Goal: Task Accomplishment & Management: Complete application form

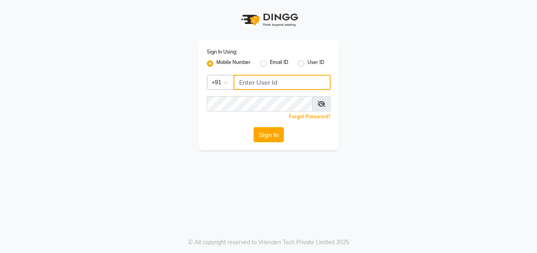
click at [287, 84] on input "Username" at bounding box center [281, 82] width 97 height 15
type input "9222631384"
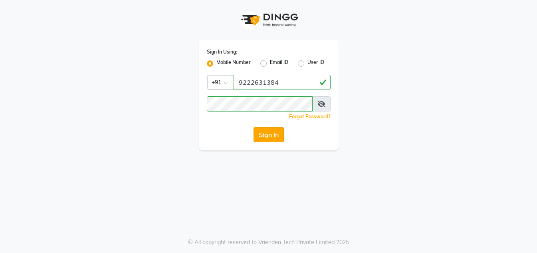
click at [278, 134] on button "Sign In" at bounding box center [268, 134] width 30 height 15
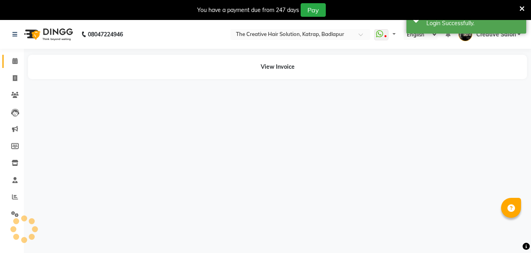
select select "en"
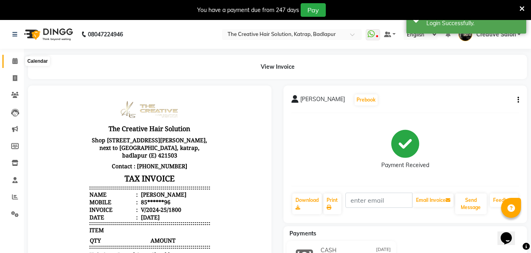
drag, startPoint x: 12, startPoint y: 60, endPoint x: 20, endPoint y: 0, distance: 60.0
click at [12, 60] on span at bounding box center [15, 61] width 14 height 9
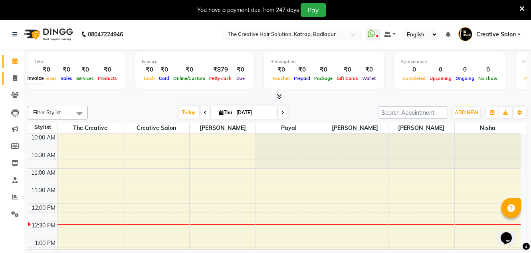
click at [17, 78] on icon at bounding box center [15, 78] width 4 height 6
select select "service"
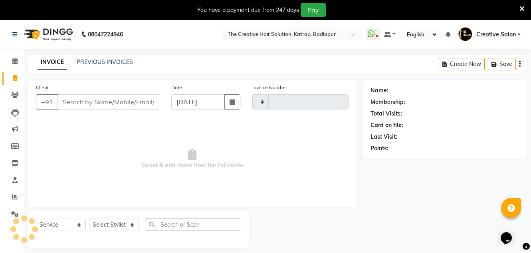
type input "1352"
select select "527"
click at [92, 105] on input "Client" at bounding box center [108, 101] width 102 height 15
click at [14, 176] on span at bounding box center [15, 180] width 14 height 9
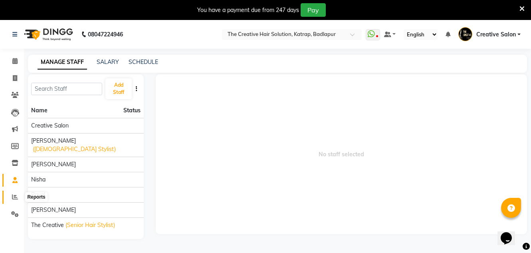
click at [13, 195] on icon at bounding box center [15, 196] width 6 height 6
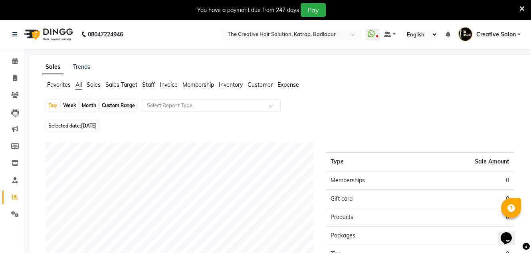
click at [88, 105] on div "Month" at bounding box center [89, 105] width 18 height 11
select select "9"
select select "2025"
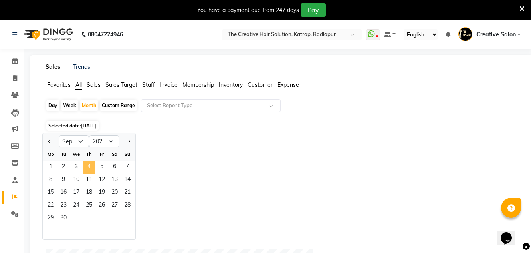
click at [87, 165] on span "4" at bounding box center [89, 167] width 13 height 13
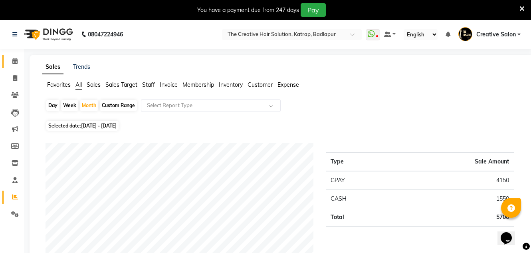
click at [14, 66] on link "Calendar" at bounding box center [11, 61] width 19 height 13
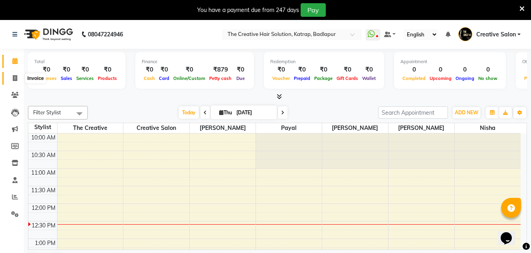
click at [8, 74] on span at bounding box center [15, 78] width 14 height 9
select select "service"
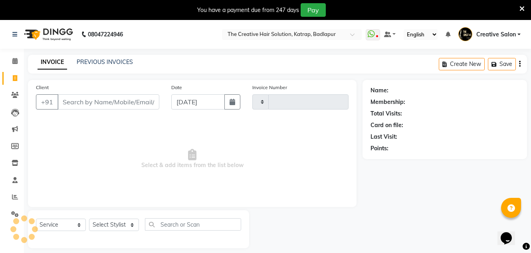
type input "1352"
select select "527"
click at [108, 107] on input "Client" at bounding box center [108, 101] width 102 height 15
click at [227, 105] on button "button" at bounding box center [232, 101] width 16 height 15
select select "9"
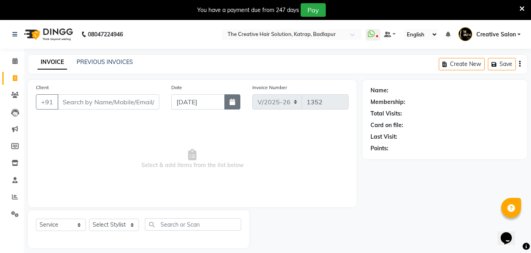
select select "2025"
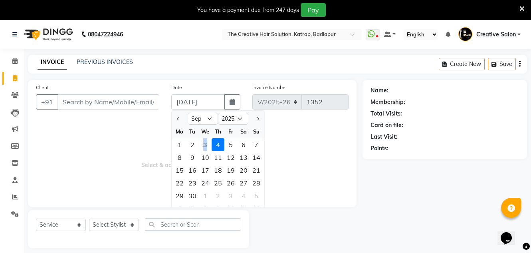
click at [206, 146] on div "3" at bounding box center [205, 144] width 13 height 13
type input "[DATE]"
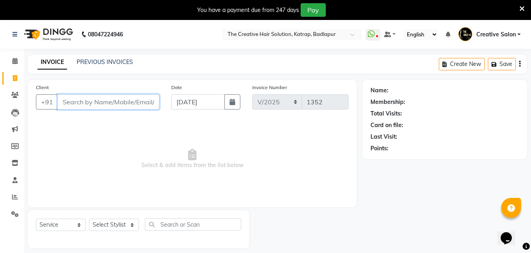
click at [138, 100] on input "Client" at bounding box center [108, 101] width 102 height 15
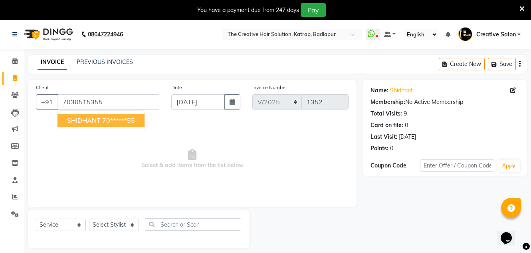
click at [130, 116] on ngb-highlight "70******55" at bounding box center [118, 120] width 33 height 8
type input "70******55"
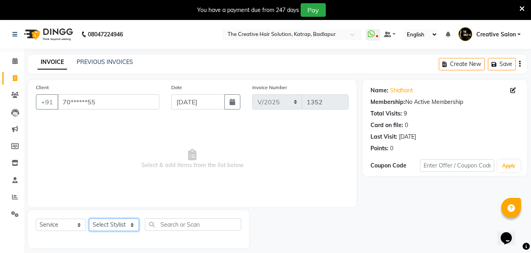
click at [122, 229] on select "Select Stylist Creative Salon Hashan Kam wali Nisha Payal salman the creative" at bounding box center [114, 224] width 50 height 12
select select "10933"
click at [89, 218] on select "Select Stylist Creative Salon Hashan Kam wali Nisha Payal salman the creative" at bounding box center [114, 224] width 50 height 12
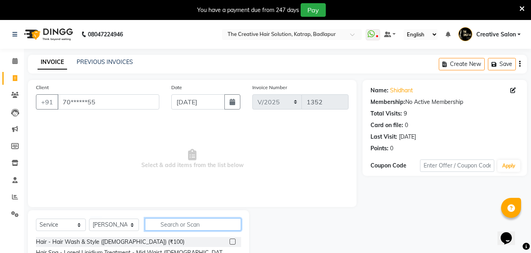
click at [188, 222] on input "text" at bounding box center [193, 224] width 96 height 12
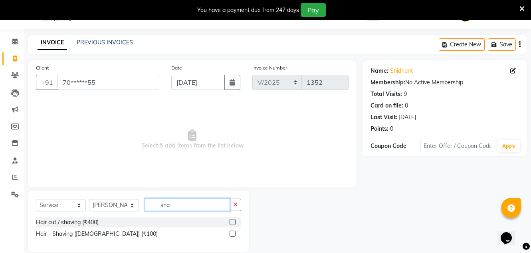
scroll to position [30, 0]
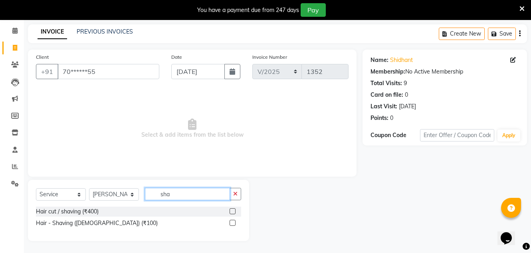
type input "sha"
click at [233, 223] on label at bounding box center [232, 222] width 6 height 6
click at [233, 223] on input "checkbox" at bounding box center [231, 222] width 5 height 5
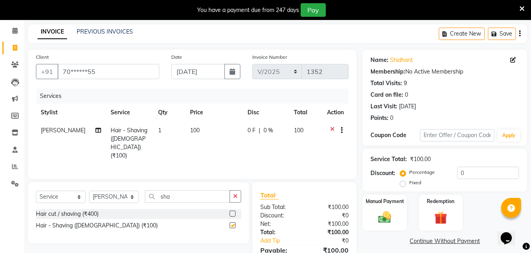
checkbox input "false"
click at [206, 132] on td "100" at bounding box center [213, 142] width 57 height 43
select select "10933"
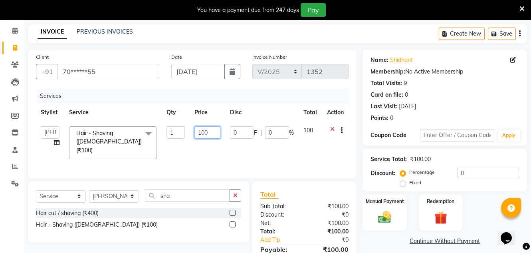
click at [206, 132] on input "100" at bounding box center [207, 132] width 26 height 12
type input "150"
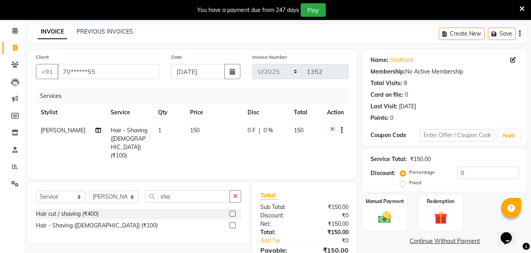
click at [304, 221] on div "Net: ₹150.00" at bounding box center [304, 223] width 100 height 8
click at [399, 206] on div "Manual Payment" at bounding box center [384, 212] width 46 height 38
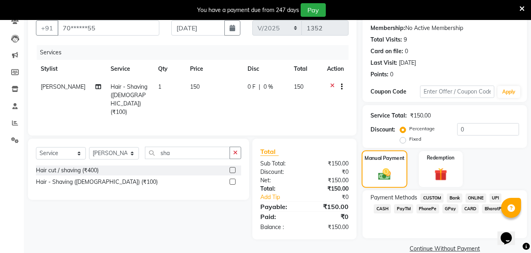
scroll to position [87, 0]
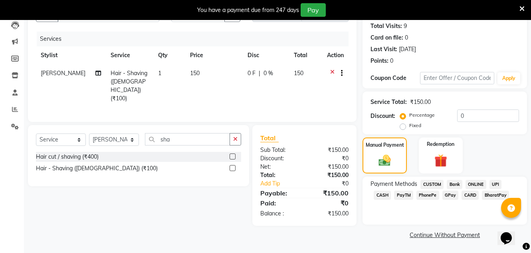
click at [446, 193] on span "GPay" at bounding box center [450, 194] width 16 height 9
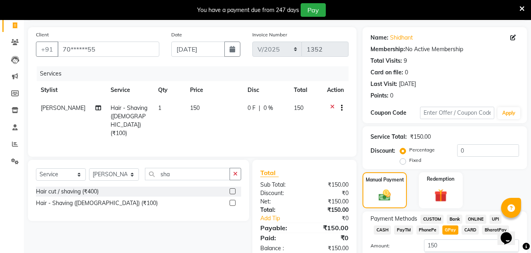
scroll to position [110, 0]
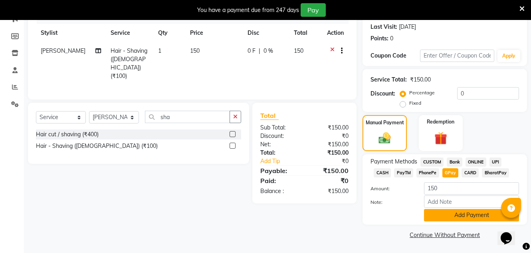
click at [467, 214] on button "Add Payment" at bounding box center [471, 215] width 95 height 12
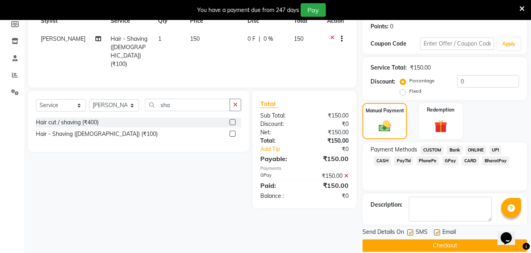
scroll to position [132, 0]
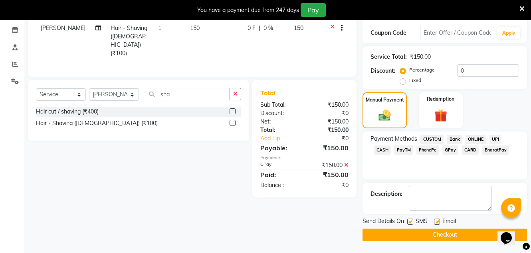
click at [441, 232] on button "Checkout" at bounding box center [444, 234] width 164 height 12
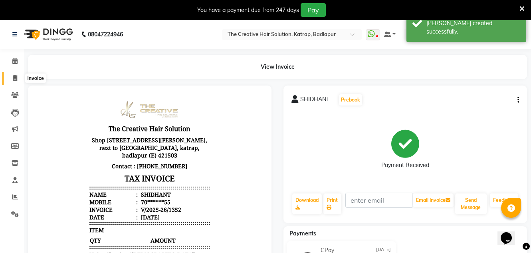
click at [14, 81] on span at bounding box center [15, 78] width 14 height 9
select select "service"
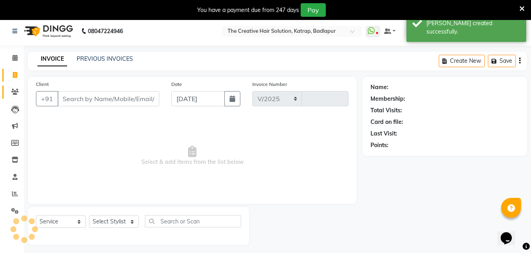
select select "527"
type input "1353"
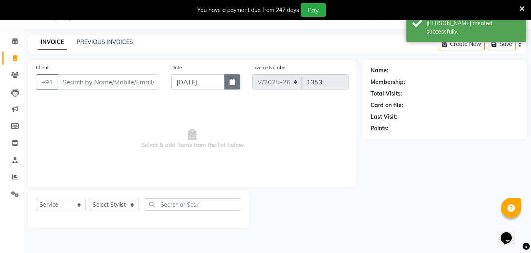
click at [233, 84] on icon "button" at bounding box center [232, 82] width 6 height 6
select select "9"
select select "2025"
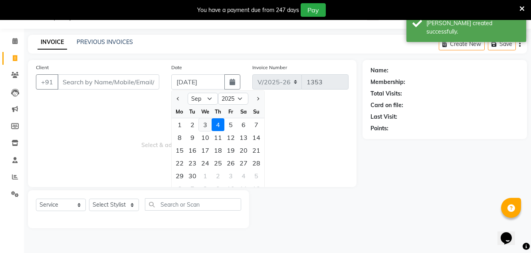
click at [208, 123] on div "3" at bounding box center [205, 124] width 13 height 13
type input "[DATE]"
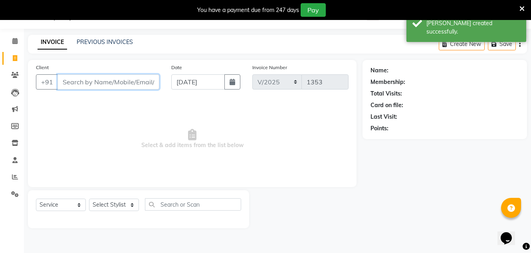
click at [147, 83] on input "Client" at bounding box center [108, 81] width 102 height 15
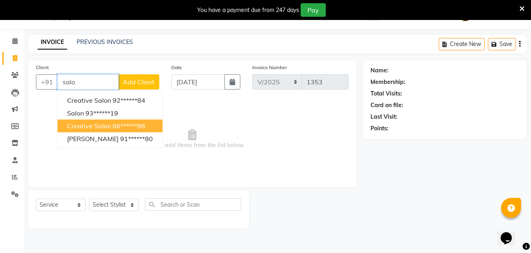
click at [119, 126] on ngb-highlight "86******86" at bounding box center [129, 126] width 33 height 8
type input "86******86"
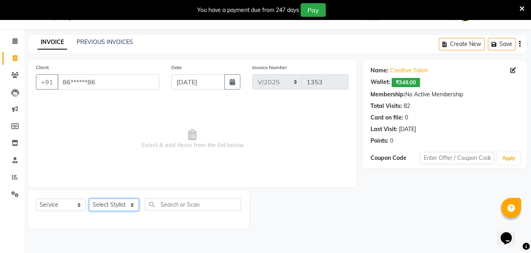
click at [113, 206] on select "Select Stylist Creative Salon Hashan Kam wali Nisha Payal salman the creative" at bounding box center [114, 204] width 50 height 12
select select "86826"
click at [89, 198] on select "Select Stylist Creative Salon Hashan Kam wali Nisha Payal salman the creative" at bounding box center [114, 204] width 50 height 12
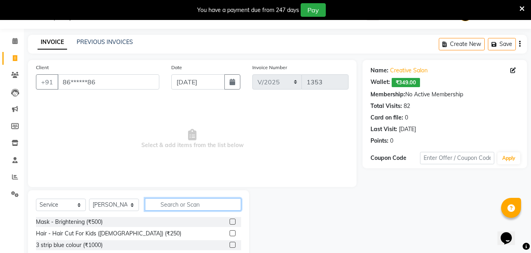
click at [171, 202] on input "text" at bounding box center [193, 204] width 96 height 12
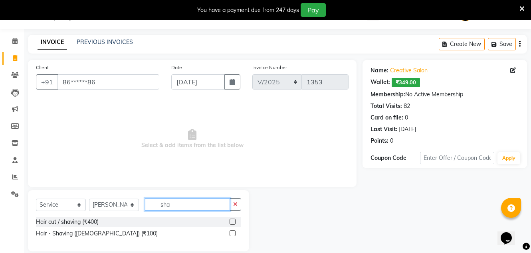
type input "sha"
click at [234, 233] on label at bounding box center [232, 233] width 6 height 6
click at [234, 233] on input "checkbox" at bounding box center [231, 233] width 5 height 5
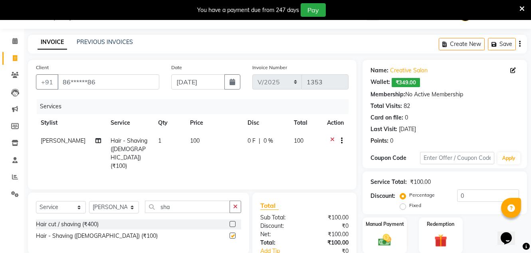
click at [234, 233] on label at bounding box center [232, 235] width 6 height 6
click at [234, 233] on input "checkbox" at bounding box center [231, 235] width 5 height 5
click at [229, 231] on div at bounding box center [235, 236] width 12 height 10
click at [232, 232] on label at bounding box center [232, 235] width 6 height 6
click at [232, 233] on input "checkbox" at bounding box center [231, 235] width 5 height 5
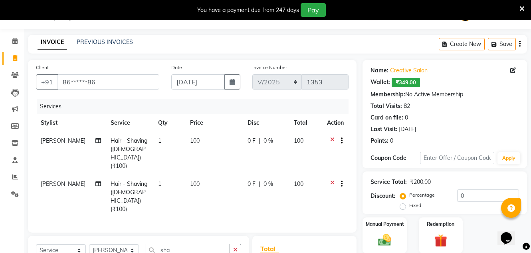
checkbox input "false"
click at [191, 140] on span "100" at bounding box center [195, 140] width 10 height 7
select select "86826"
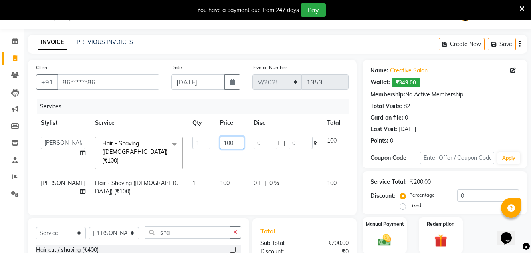
click at [220, 143] on input "100" at bounding box center [232, 142] width 24 height 12
type input "150"
click at [207, 164] on tbody "Creative Salon Hashan Kam wali Nisha Payal salman the creative Hair - Shaving (…" at bounding box center [204, 166] width 336 height 69
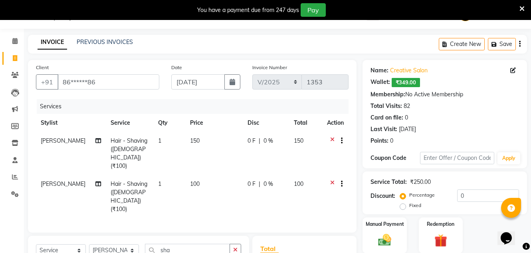
click at [192, 180] on span "100" at bounding box center [195, 183] width 10 height 7
select select "86826"
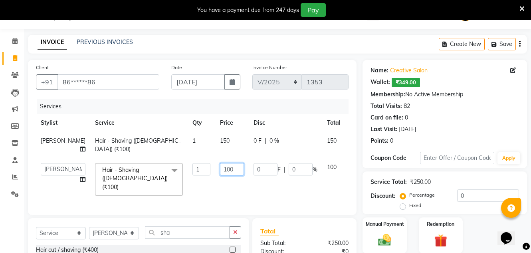
click at [220, 172] on input "100" at bounding box center [232, 169] width 24 height 12
click at [220, 169] on input "100" at bounding box center [232, 169] width 24 height 12
type input "150"
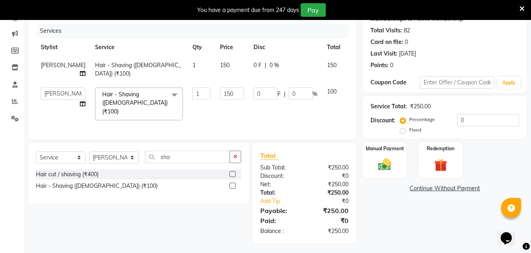
scroll to position [88, 0]
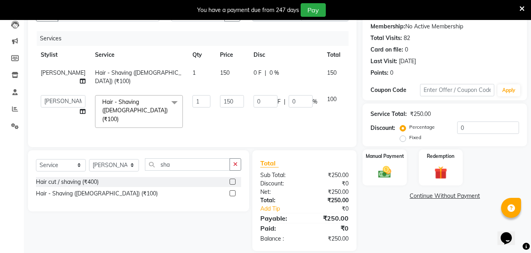
click at [292, 179] on div "Discount:" at bounding box center [279, 183] width 50 height 8
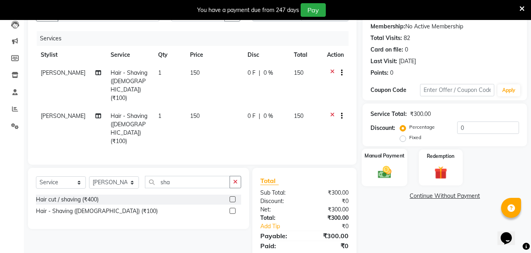
click at [383, 175] on img at bounding box center [384, 172] width 22 height 16
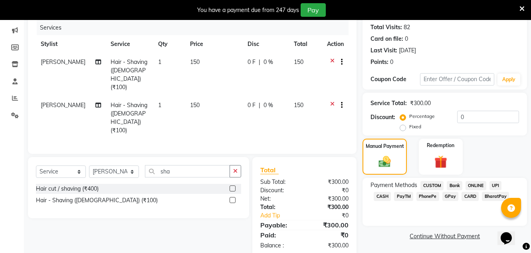
scroll to position [100, 0]
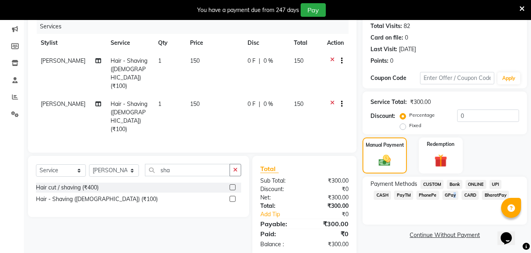
click at [452, 193] on span "GPay" at bounding box center [450, 194] width 16 height 9
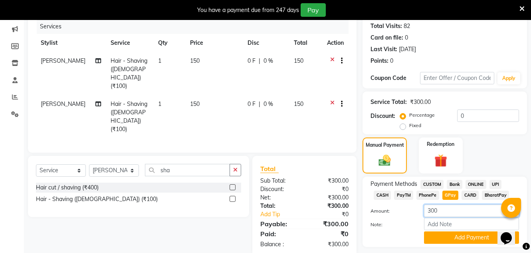
click at [431, 209] on input "300" at bounding box center [471, 210] width 95 height 12
click at [434, 209] on input "300" at bounding box center [471, 210] width 95 height 12
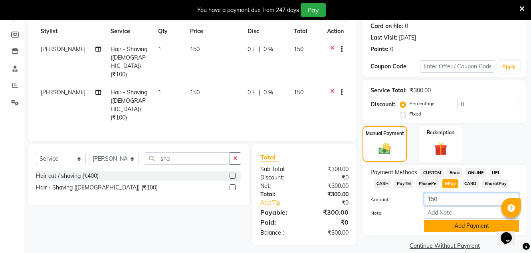
scroll to position [122, 0]
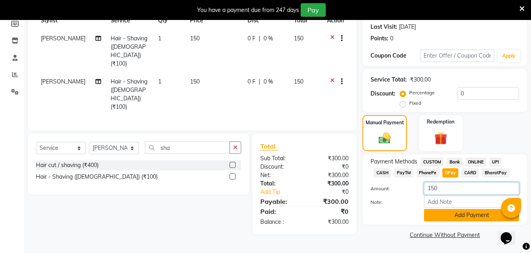
type input "150"
click at [465, 215] on button "Add Payment" at bounding box center [471, 215] width 95 height 12
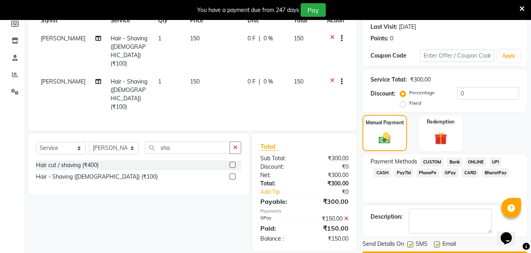
click at [383, 173] on span "CASH" at bounding box center [381, 172] width 17 height 9
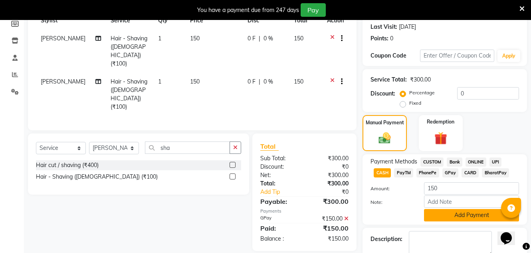
click at [457, 216] on button "Add Payment" at bounding box center [471, 215] width 95 height 12
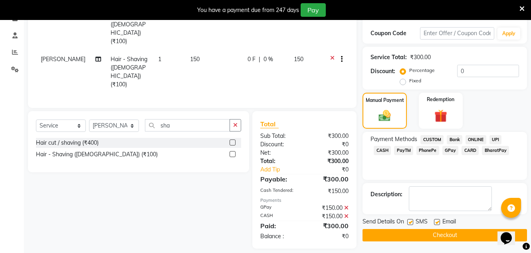
scroll to position [145, 0]
click at [441, 234] on button "Checkout" at bounding box center [444, 234] width 164 height 12
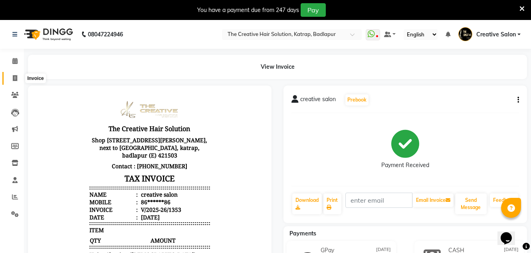
drag, startPoint x: 13, startPoint y: 81, endPoint x: 13, endPoint y: 76, distance: 5.2
click at [13, 81] on span at bounding box center [15, 78] width 14 height 9
select select "service"
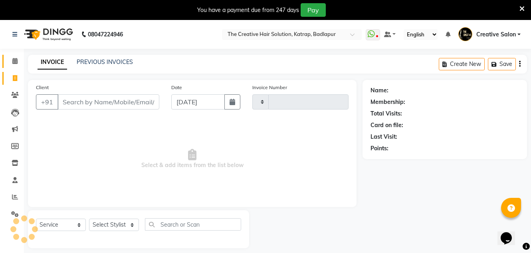
scroll to position [20, 0]
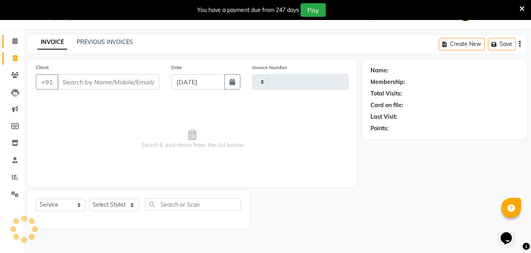
type input "1354"
select select "527"
click at [10, 45] on span at bounding box center [15, 41] width 14 height 9
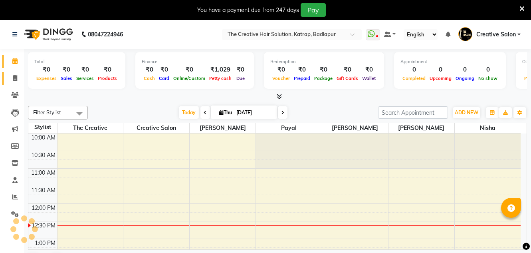
click at [10, 79] on span at bounding box center [15, 78] width 14 height 9
click at [14, 80] on icon at bounding box center [15, 78] width 4 height 6
select select "service"
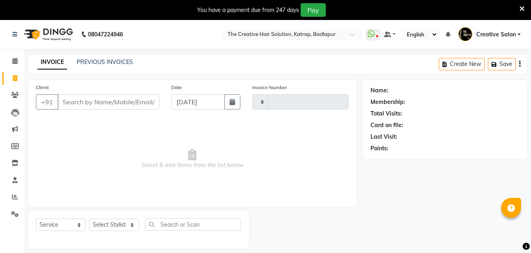
click at [81, 94] on input "Client" at bounding box center [108, 101] width 102 height 15
select select "527"
type input "1354"
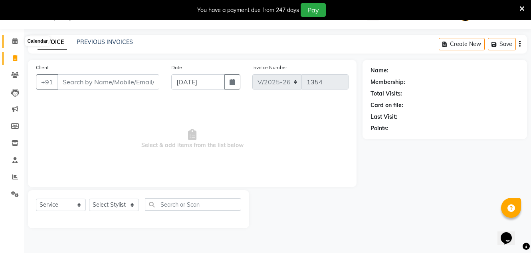
click at [20, 40] on span at bounding box center [15, 41] width 14 height 9
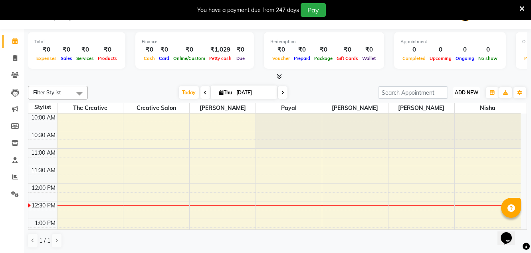
click at [470, 89] on button "ADD NEW Toggle Dropdown" at bounding box center [466, 92] width 28 height 11
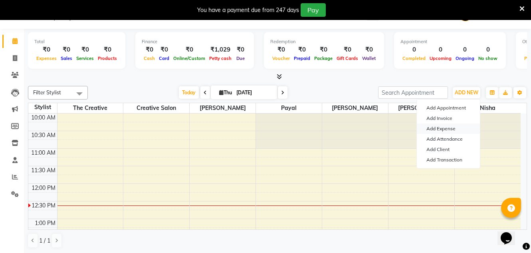
click at [436, 124] on link "Add Expense" at bounding box center [448, 128] width 63 height 10
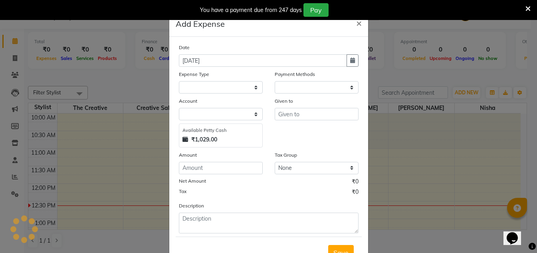
select select "1"
select select "2294"
click at [354, 63] on button "button" at bounding box center [352, 60] width 12 height 12
select select "9"
select select "2025"
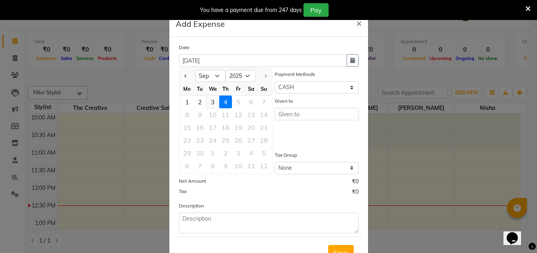
click at [208, 98] on div "3" at bounding box center [212, 101] width 13 height 13
type input "[DATE]"
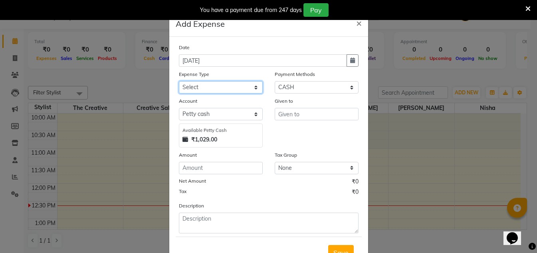
click at [232, 90] on select "Select Advance Salary Bank charges Cash Handed Over to Owner Cash transfer to b…" at bounding box center [221, 87] width 84 height 12
select select "12954"
click at [179, 81] on select "Select Advance Salary Bank charges Cash Handed Over to Owner Cash transfer to b…" at bounding box center [221, 87] width 84 height 12
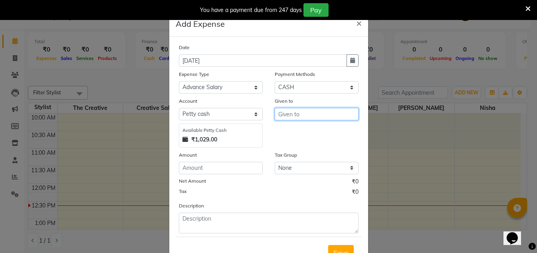
click at [291, 116] on input "text" at bounding box center [316, 114] width 84 height 12
click at [286, 126] on button "Has han" at bounding box center [306, 130] width 63 height 13
type input "[PERSON_NAME]"
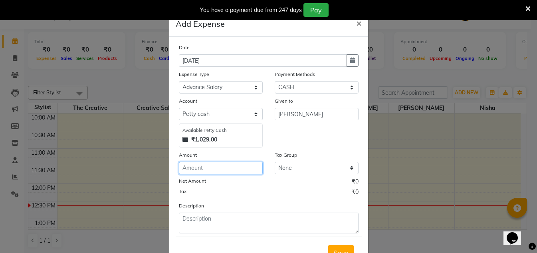
click at [230, 169] on input "number" at bounding box center [221, 168] width 84 height 12
type input "500"
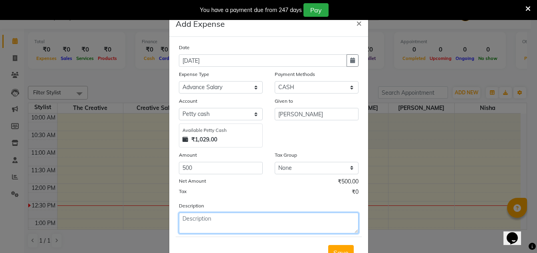
click at [210, 223] on textarea at bounding box center [269, 222] width 180 height 21
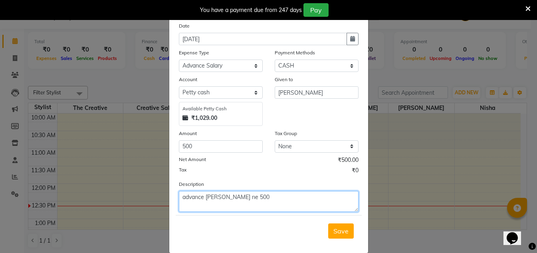
scroll to position [33, 0]
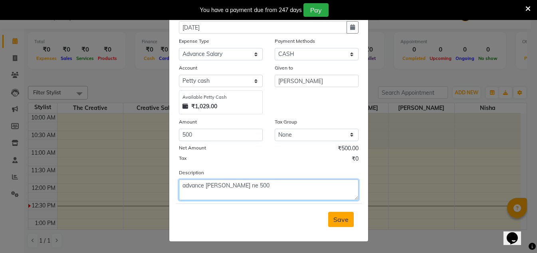
type textarea "advance [PERSON_NAME] ne 500"
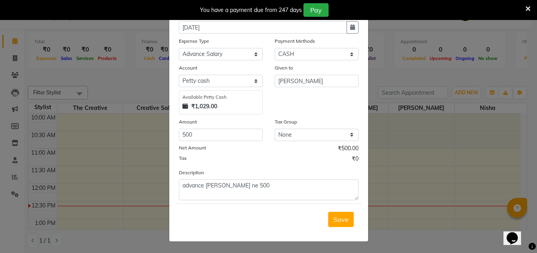
click at [335, 218] on span "Save" at bounding box center [340, 219] width 15 height 8
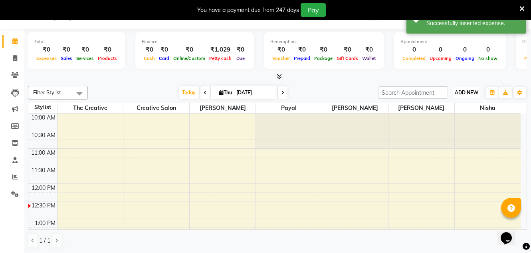
click at [464, 93] on span "ADD NEW" at bounding box center [466, 92] width 24 height 6
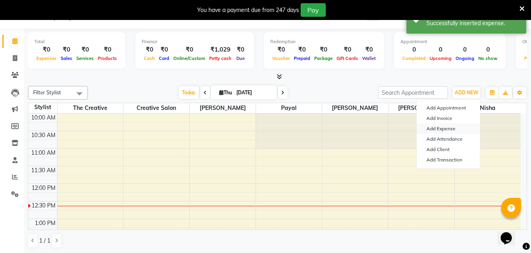
click at [440, 127] on link "Add Expense" at bounding box center [448, 128] width 63 height 10
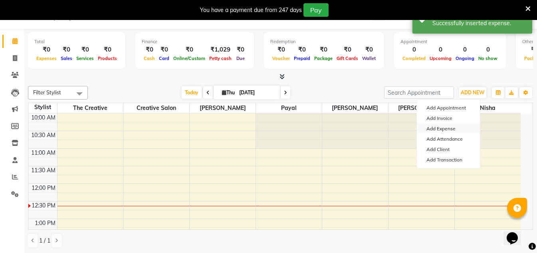
select select "1"
select select "2294"
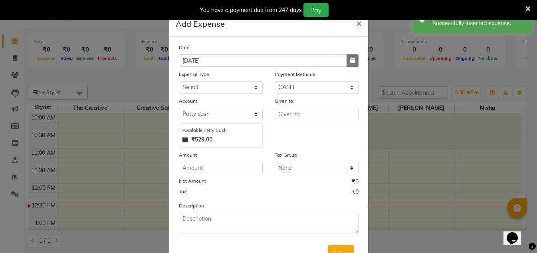
click at [346, 61] on button "button" at bounding box center [352, 60] width 12 height 12
select select "9"
select select "2025"
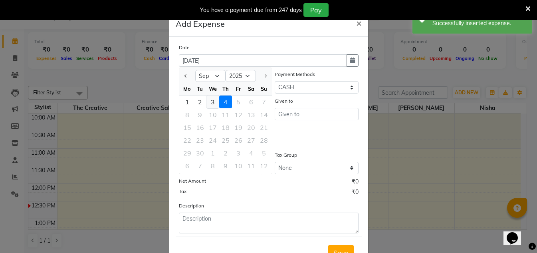
click at [213, 97] on div "3" at bounding box center [212, 101] width 13 height 13
type input "[DATE]"
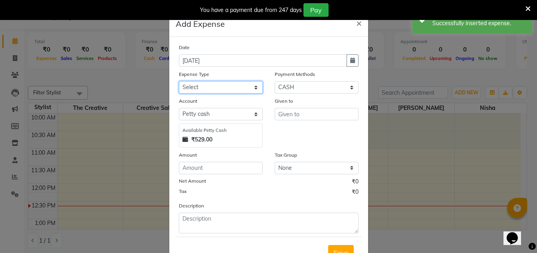
click at [203, 85] on select "Select Advance Salary Bank charges Cash Handed Over to Owner Cash transfer to b…" at bounding box center [221, 87] width 84 height 12
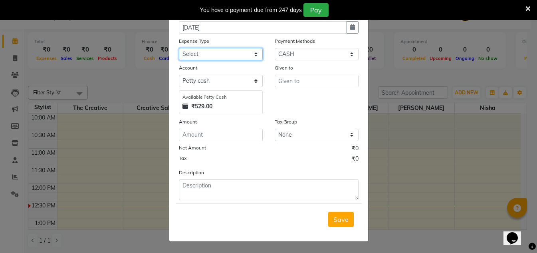
click at [206, 51] on select "Select Advance Salary Bank charges Cash Handed Over to Owner Cash transfer to b…" at bounding box center [221, 54] width 84 height 12
select select "12949"
click at [179, 48] on select "Select Advance Salary Bank charges Cash Handed Over to Owner Cash transfer to b…" at bounding box center [221, 54] width 84 height 12
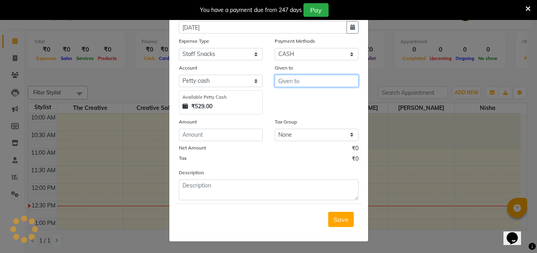
click at [288, 75] on input "text" at bounding box center [316, 81] width 84 height 12
type input "staff"
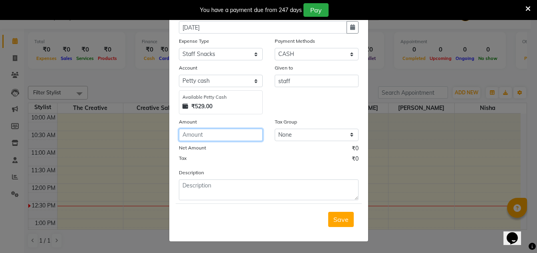
click at [242, 136] on input "number" at bounding box center [221, 134] width 84 height 12
type input "20"
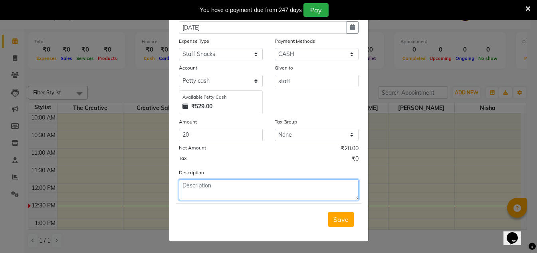
click at [229, 187] on textarea at bounding box center [269, 189] width 180 height 21
type textarea "chai"
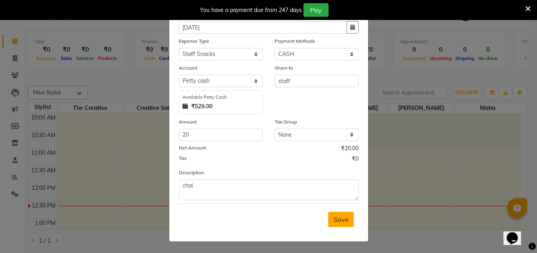
click at [334, 216] on span "Save" at bounding box center [340, 219] width 15 height 8
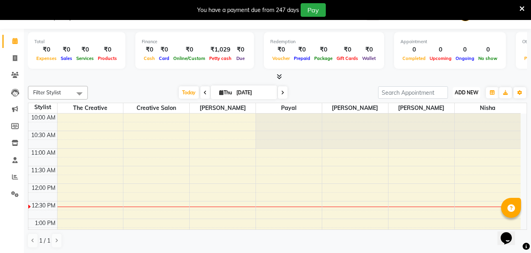
click at [462, 94] on span "ADD NEW" at bounding box center [466, 92] width 24 height 6
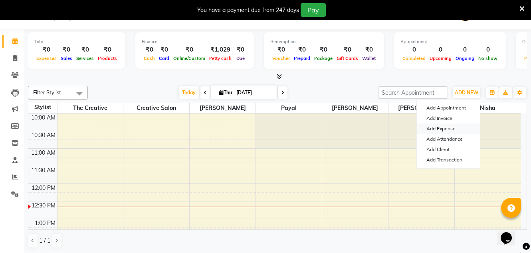
click at [440, 127] on link "Add Expense" at bounding box center [448, 128] width 63 height 10
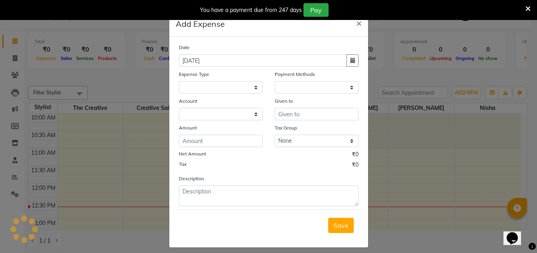
select select "1"
select select "2294"
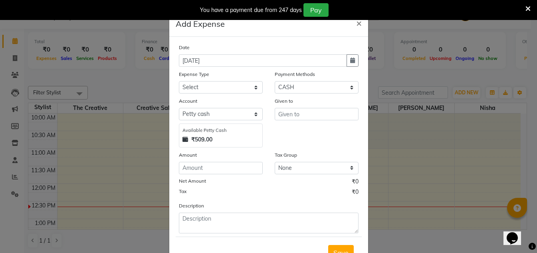
select select "service"
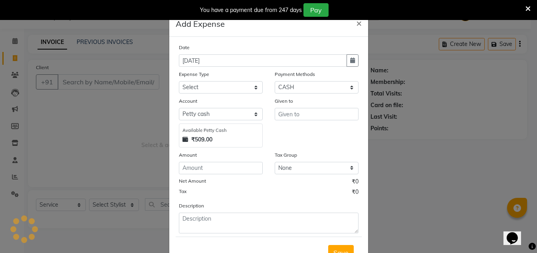
type input "1354"
select select "527"
click at [356, 23] on span "×" at bounding box center [359, 23] width 6 height 12
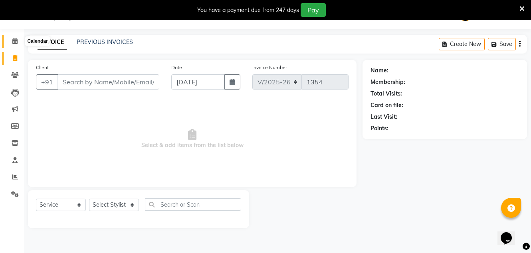
click at [16, 41] on icon at bounding box center [14, 41] width 5 height 6
